Goal: Task Accomplishment & Management: Use online tool/utility

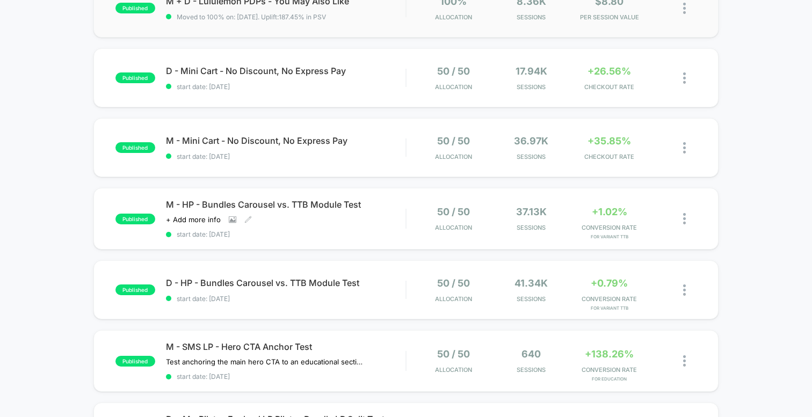
scroll to position [213, 0]
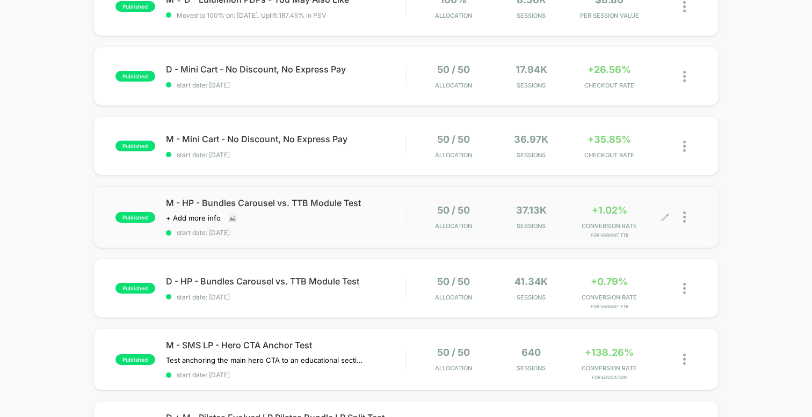
click at [665, 215] on icon at bounding box center [665, 217] width 8 height 8
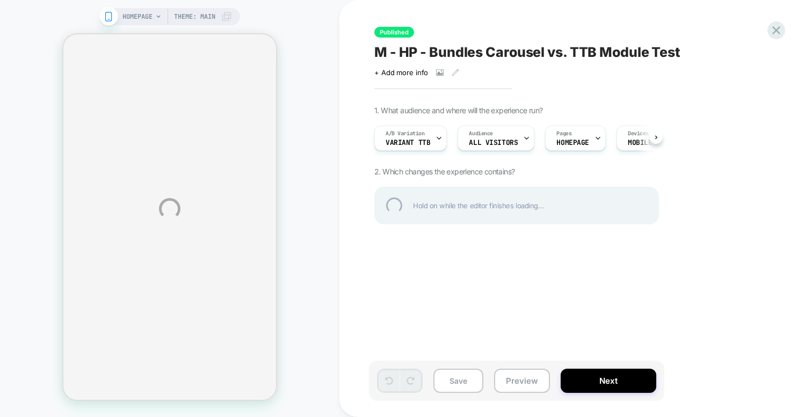
click at [356, 201] on div "HOMEPAGE Theme: MAIN Published M - HP - Bundles Carousel vs. TTB Module Test Cl…" at bounding box center [406, 208] width 812 height 417
click at [357, 199] on div "HOMEPAGE Theme: MAIN Published M - HP - Bundles Carousel vs. TTB Module Test Cl…" at bounding box center [406, 208] width 812 height 417
click at [357, 201] on div "HOMEPAGE Theme: MAIN Published M - HP - Bundles Carousel vs. TTB Module Test Cl…" at bounding box center [406, 208] width 812 height 417
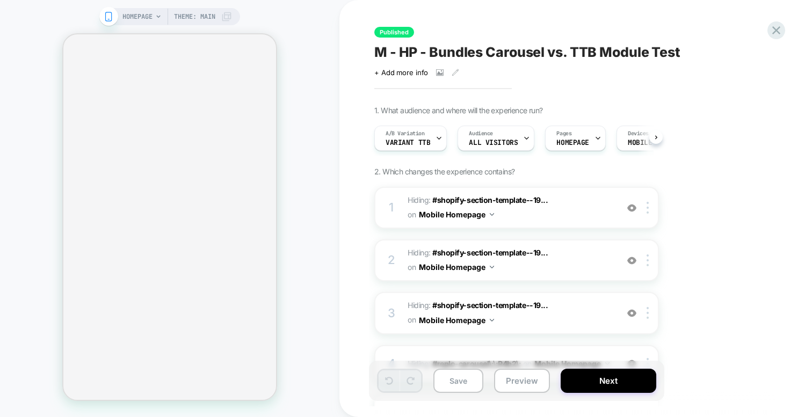
scroll to position [0, 1]
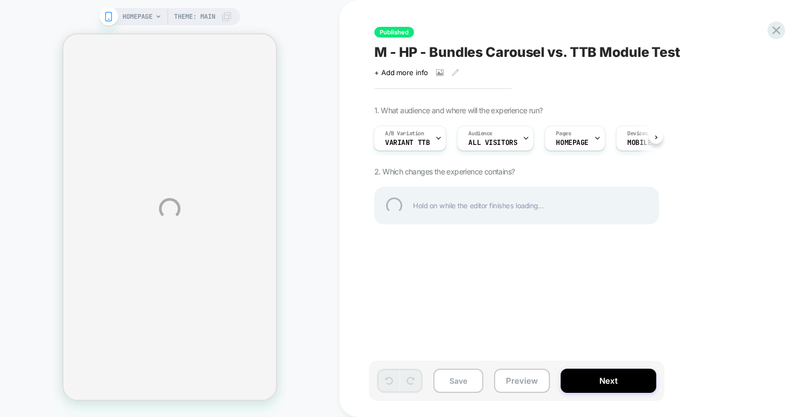
click at [265, 251] on div "HOMEPAGE Theme: MAIN Published M - HP - Bundles Carousel vs. TTB Module Test Cl…" at bounding box center [406, 208] width 812 height 417
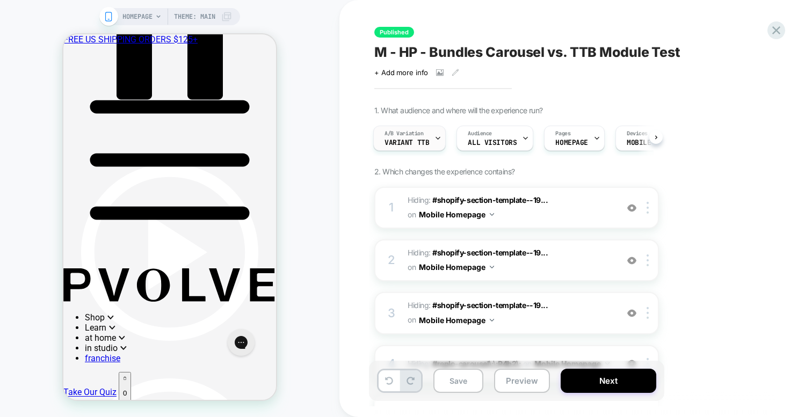
scroll to position [0, 0]
click at [406, 139] on span "Variant TTB" at bounding box center [406, 143] width 45 height 8
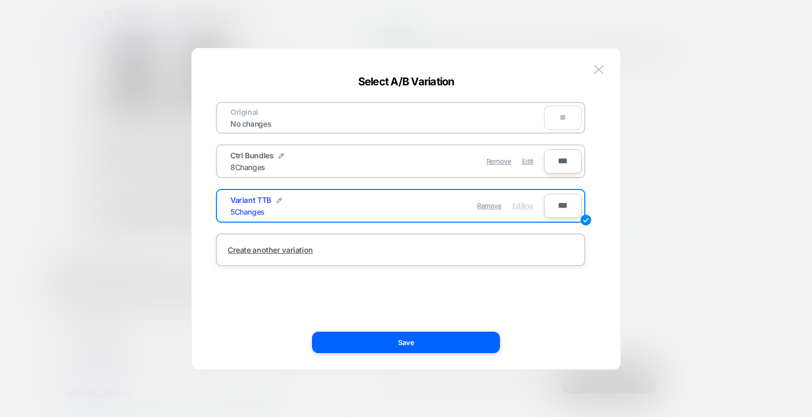
click at [351, 158] on div "Ctrl Bundles 8 Changes" at bounding box center [308, 161] width 157 height 21
click at [516, 161] on div "Remove Edit" at bounding box center [462, 161] width 151 height 21
click at [527, 161] on span "Edit" at bounding box center [527, 161] width 11 height 8
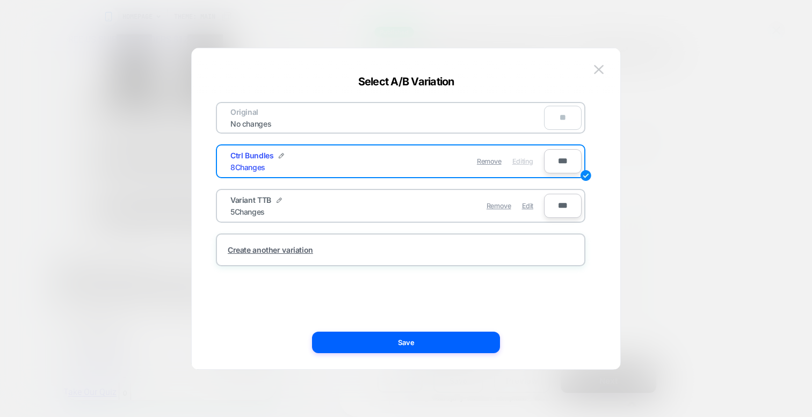
scroll to position [2511, 0]
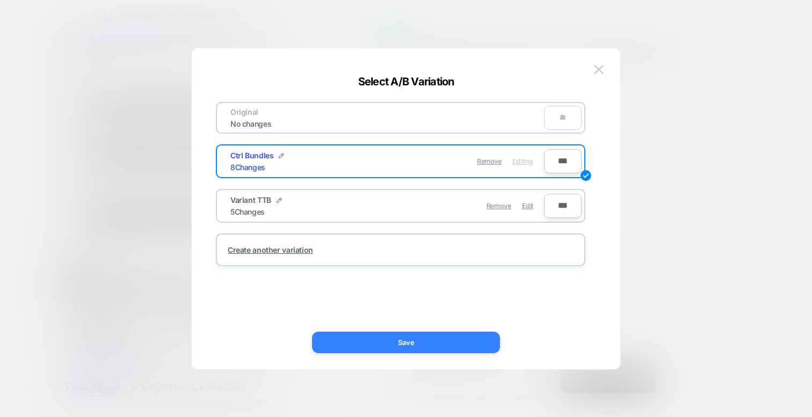
click at [406, 347] on button "Save" at bounding box center [406, 342] width 188 height 21
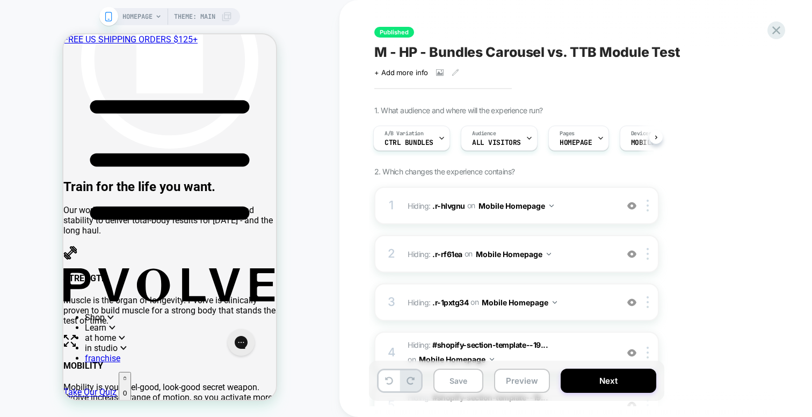
scroll to position [2291, 0]
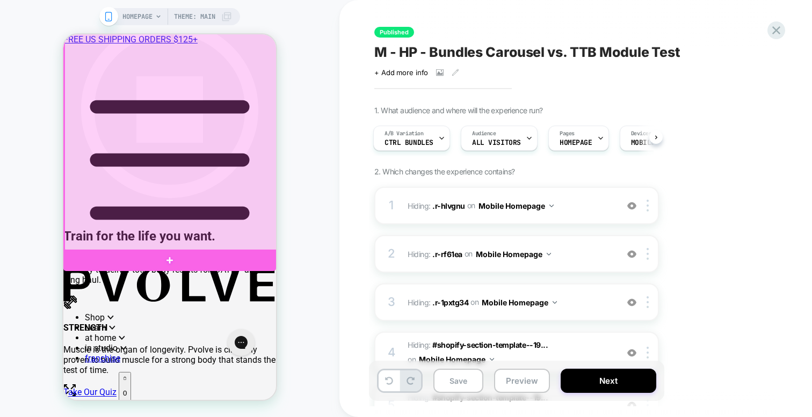
click at [201, 178] on div at bounding box center [170, 90] width 213 height 322
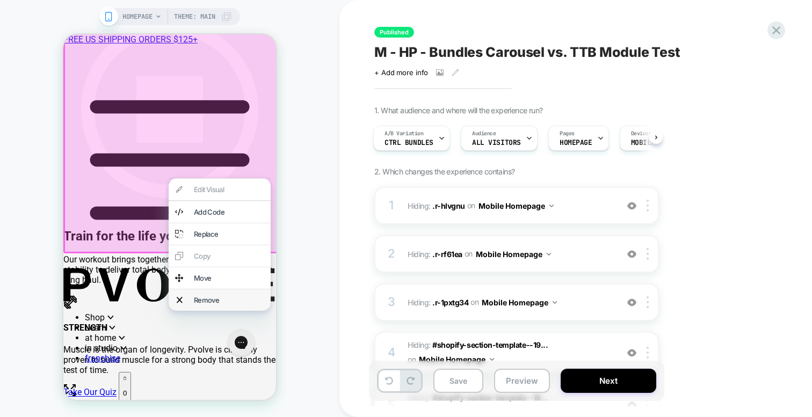
click at [212, 304] on div "Remove" at bounding box center [229, 300] width 70 height 9
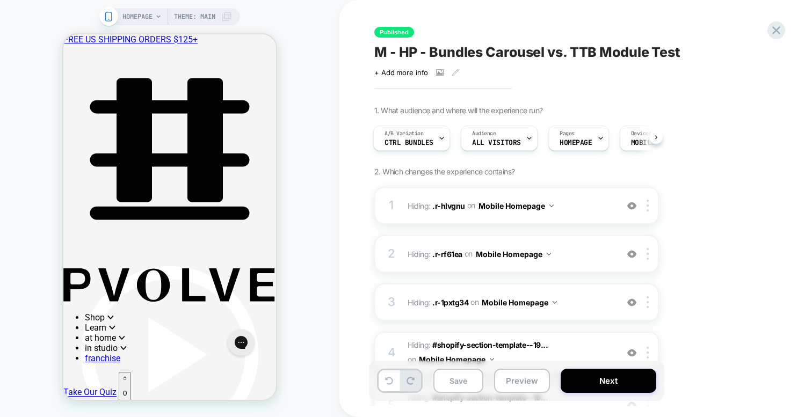
scroll to position [2002, 0]
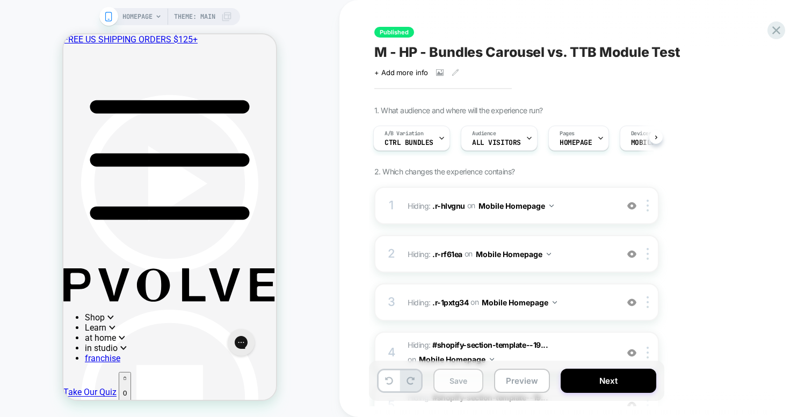
click at [464, 377] on button "Save" at bounding box center [458, 381] width 50 height 24
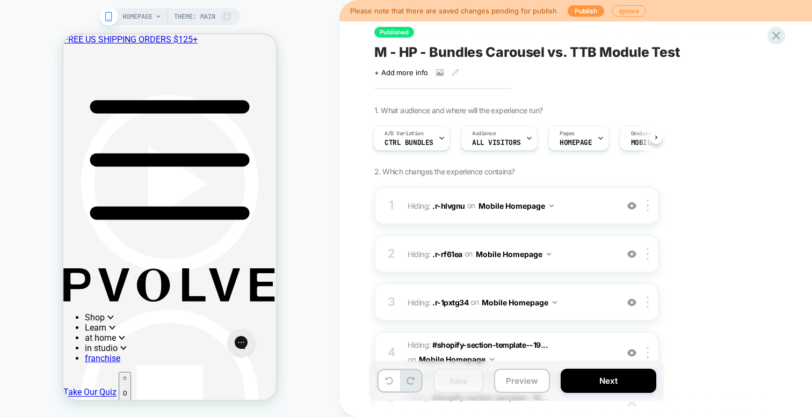
click at [575, 4] on div "Please note that there are saved changes pending for publish Publish Ignore" at bounding box center [575, 10] width 473 height 21
click at [580, 9] on button "Publish" at bounding box center [586, 10] width 37 height 11
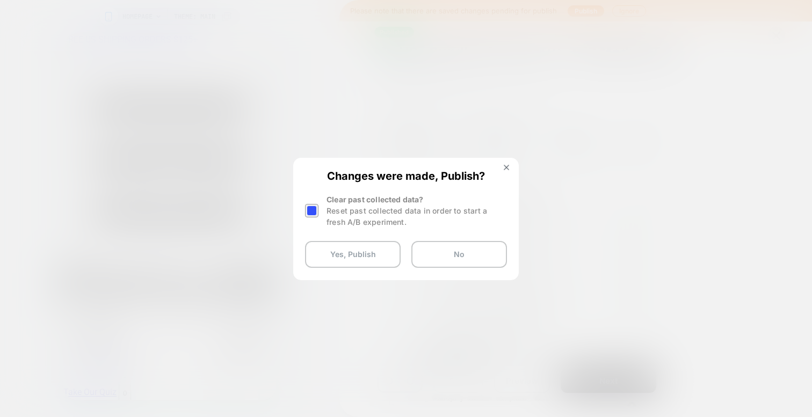
click at [327, 214] on div "Reset past collected data in order to start a fresh A/B experiment." at bounding box center [416, 216] width 180 height 23
click at [305, 205] on div at bounding box center [311, 210] width 13 height 13
click at [329, 248] on button "Yes, Publish" at bounding box center [353, 254] width 96 height 27
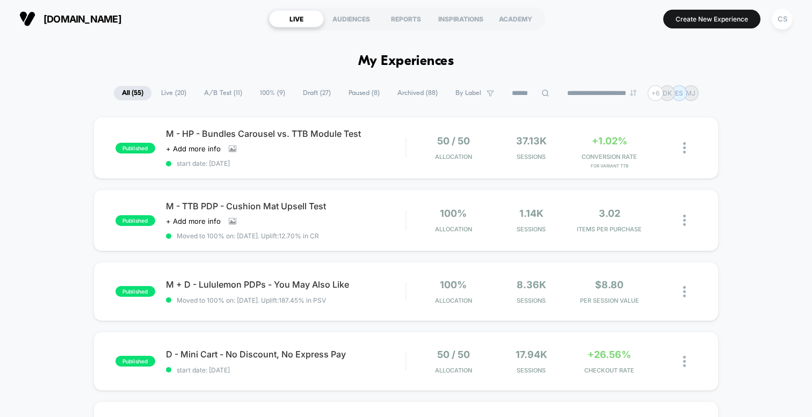
click at [367, 255] on html "**********" at bounding box center [406, 208] width 812 height 417
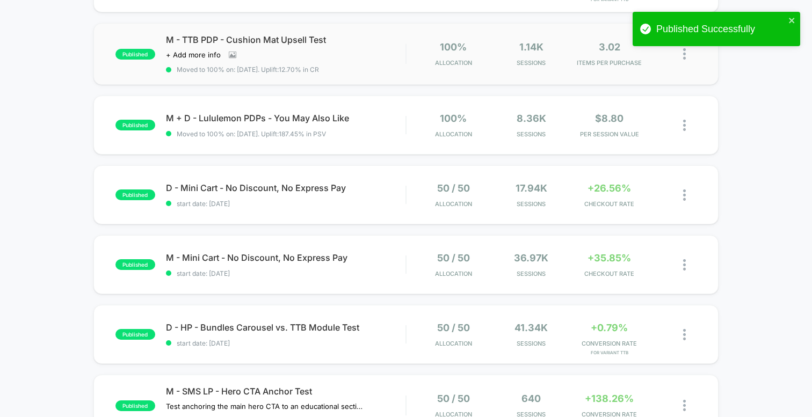
scroll to position [178, 0]
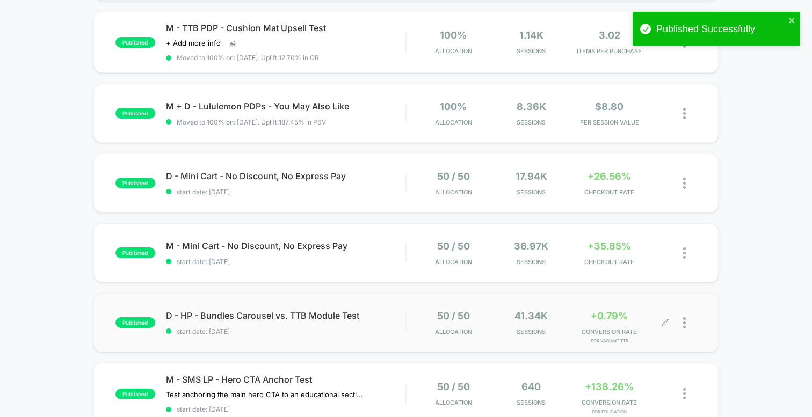
click at [679, 323] on div at bounding box center [680, 322] width 31 height 25
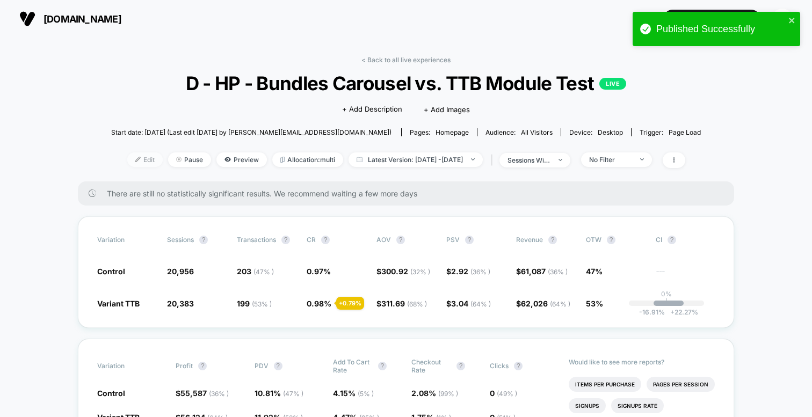
click at [128, 155] on span "Edit" at bounding box center [144, 159] width 35 height 14
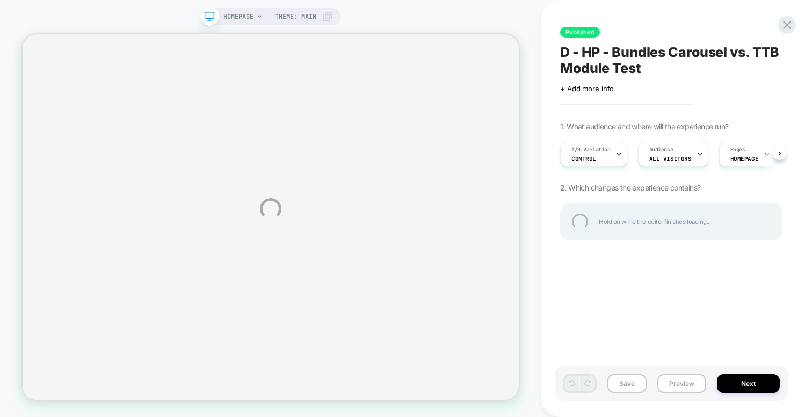
click at [620, 157] on div "HOMEPAGE Theme: MAIN Published D - HP - Bundles Carousel vs. TTB Module Test Cl…" at bounding box center [406, 208] width 812 height 417
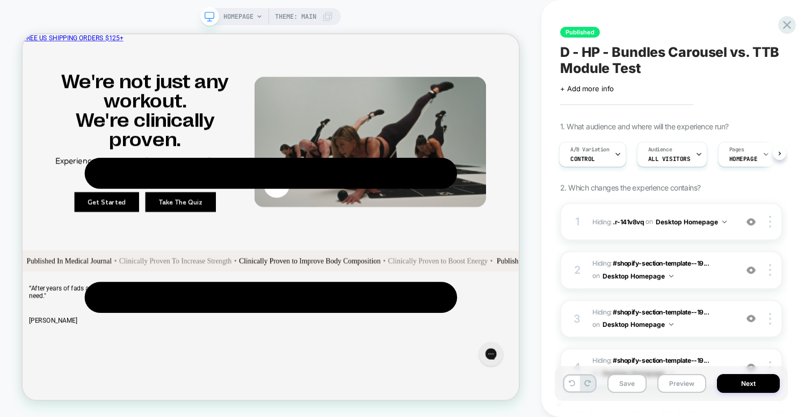
scroll to position [1573, 0]
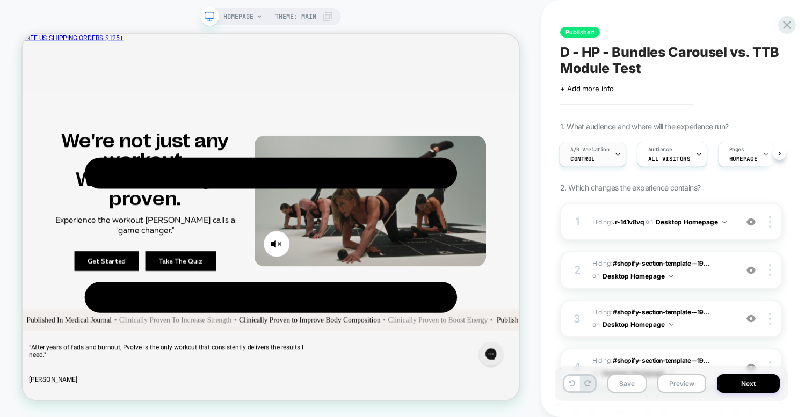
click at [598, 154] on div "A/B Variation Control" at bounding box center [590, 154] width 61 height 24
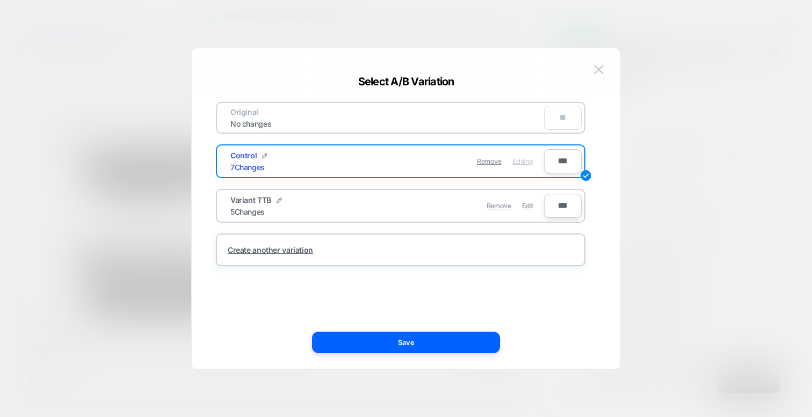
click at [362, 206] on div "Variant TTB 5 Changes" at bounding box center [308, 205] width 157 height 21
click at [527, 204] on span "Edit" at bounding box center [527, 206] width 11 height 8
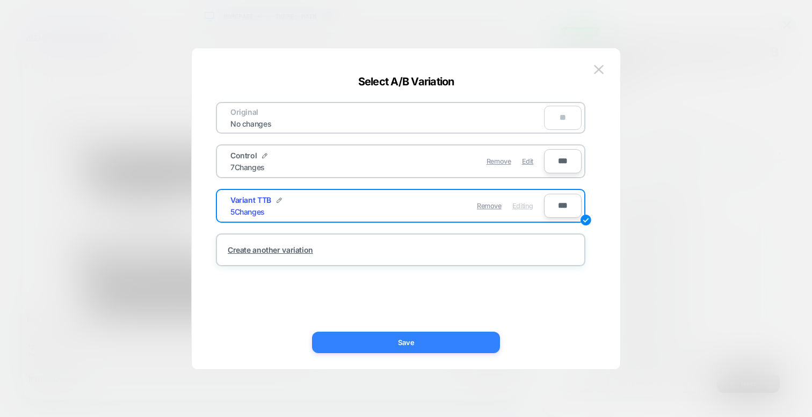
click at [393, 342] on button "Save" at bounding box center [406, 342] width 188 height 21
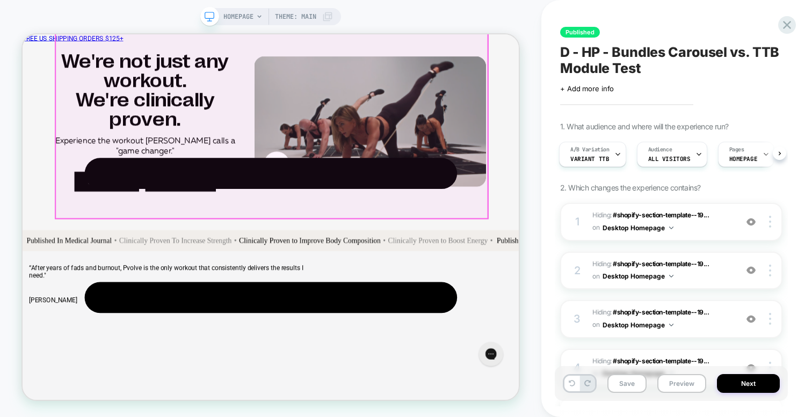
scroll to position [1769, 0]
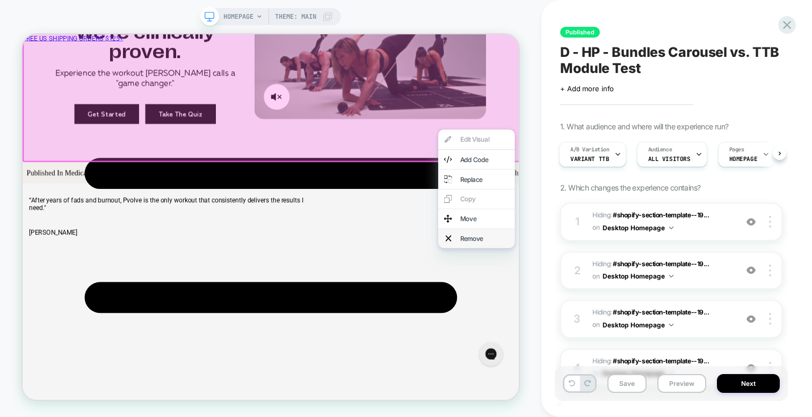
click at [614, 310] on div "Remove" at bounding box center [639, 306] width 66 height 11
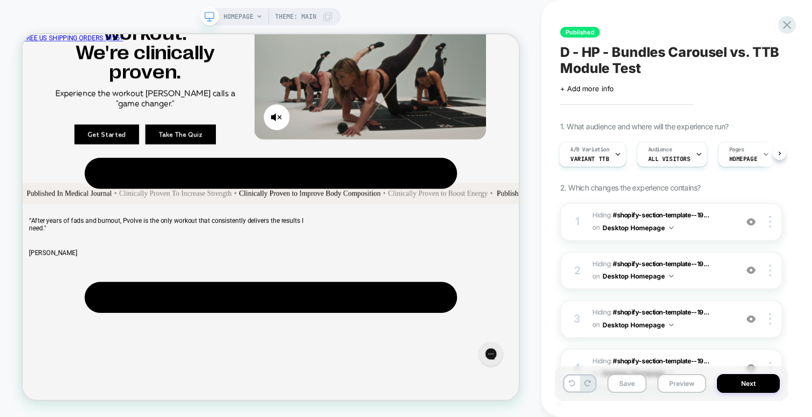
scroll to position [1820, 0]
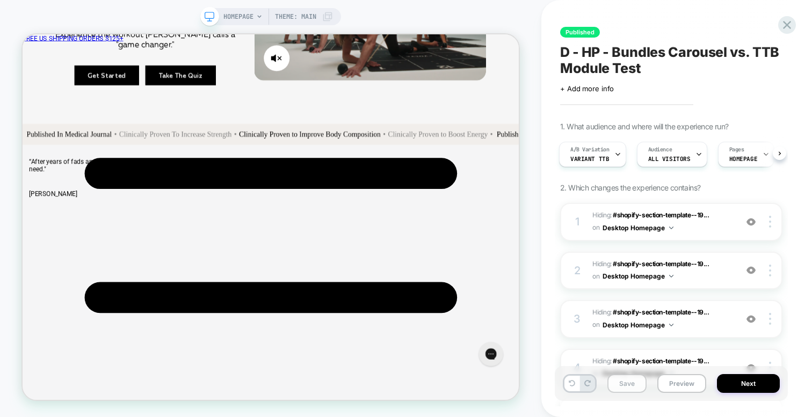
click at [638, 381] on button "Save" at bounding box center [626, 383] width 39 height 19
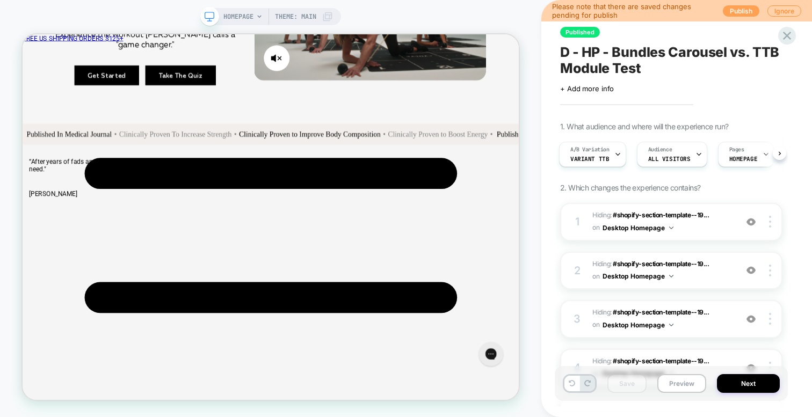
click at [743, 11] on button "Publish" at bounding box center [741, 10] width 37 height 11
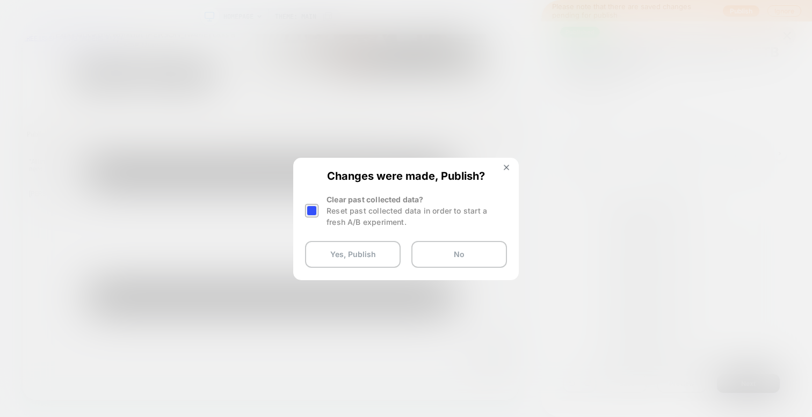
click at [311, 210] on div at bounding box center [311, 210] width 13 height 13
click at [347, 252] on button "Yes, Publish" at bounding box center [353, 254] width 96 height 27
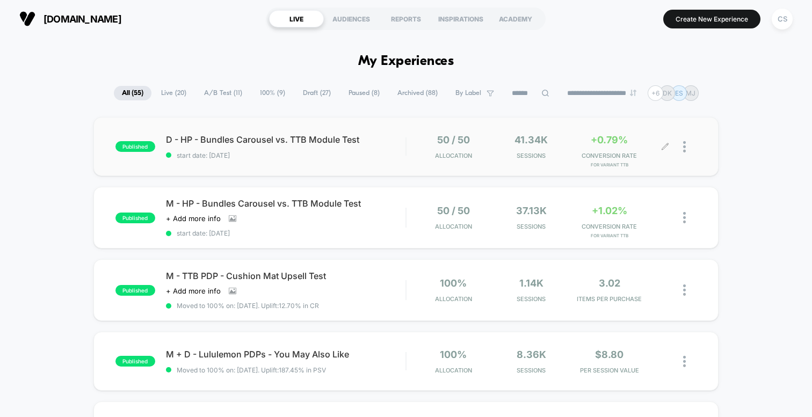
click at [662, 144] on icon at bounding box center [665, 147] width 8 height 8
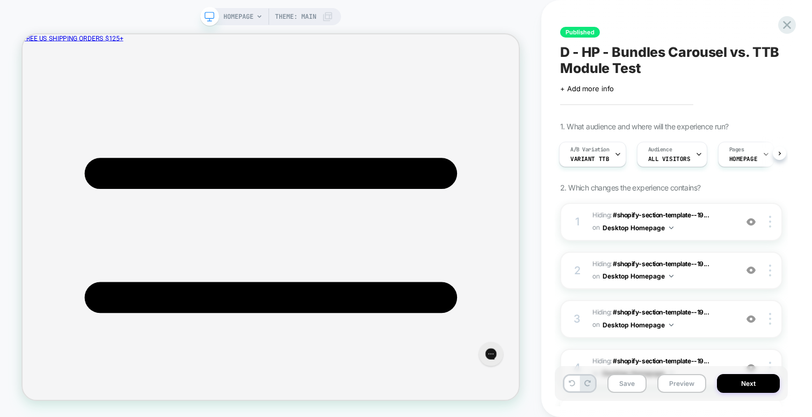
scroll to position [865, 0]
click at [621, 161] on div at bounding box center [617, 154] width 7 height 24
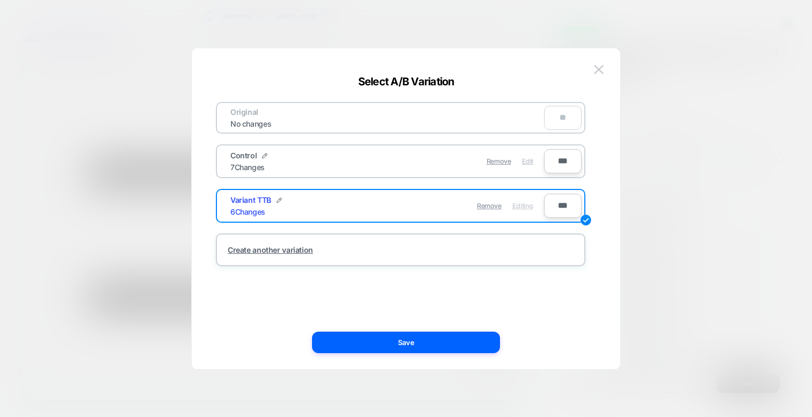
click at [526, 159] on span "Edit" at bounding box center [527, 161] width 11 height 8
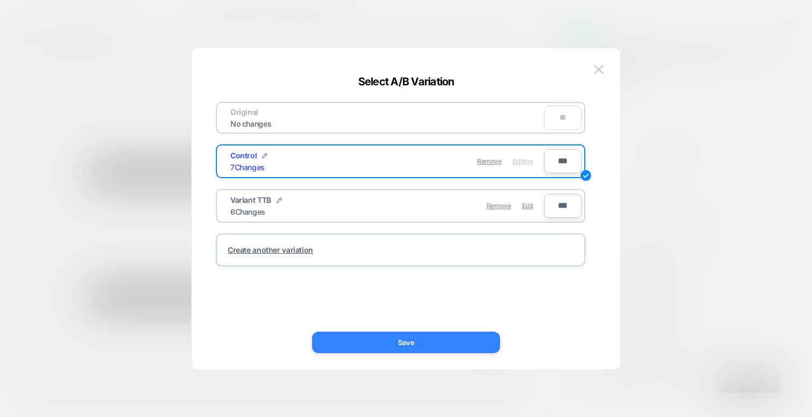
click at [365, 332] on button "Save" at bounding box center [406, 342] width 188 height 21
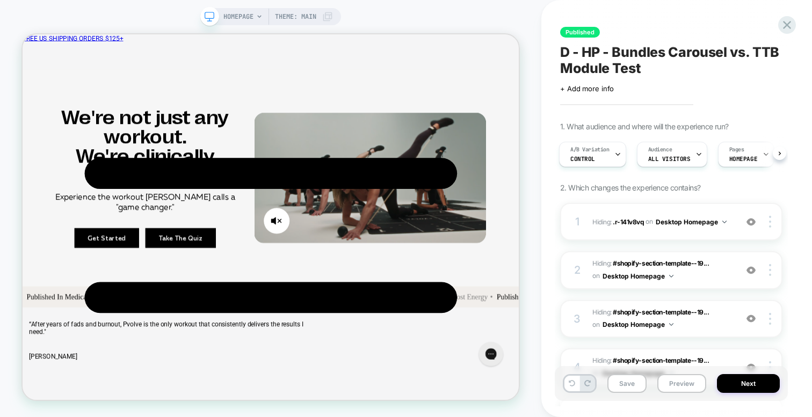
scroll to position [1616, 0]
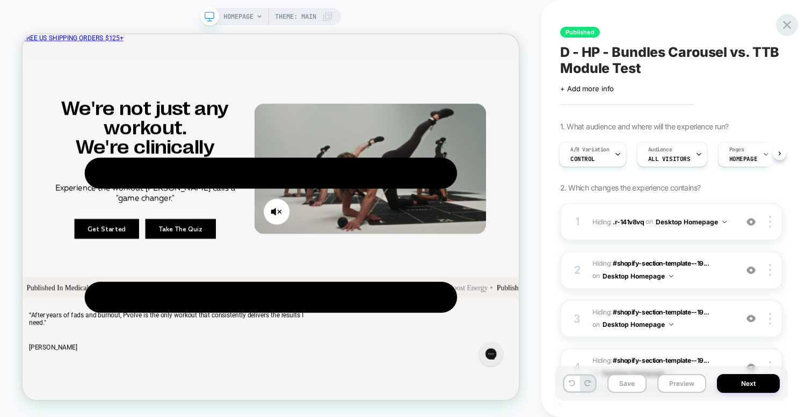
click at [788, 26] on icon at bounding box center [787, 25] width 8 height 8
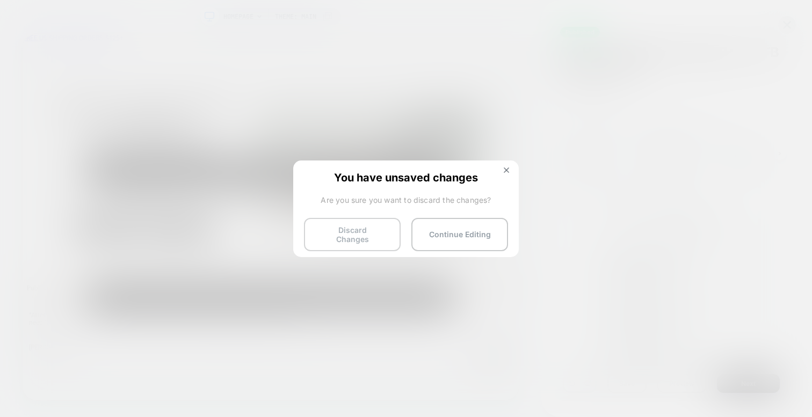
click at [378, 238] on button "Discard Changes" at bounding box center [352, 234] width 97 height 33
